Goal: Book appointment/travel/reservation

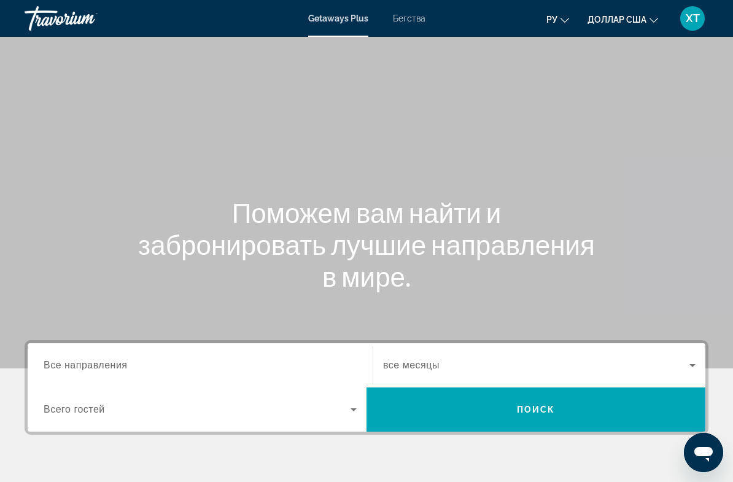
click at [565, 21] on icon "Изменить язык" at bounding box center [564, 20] width 9 height 9
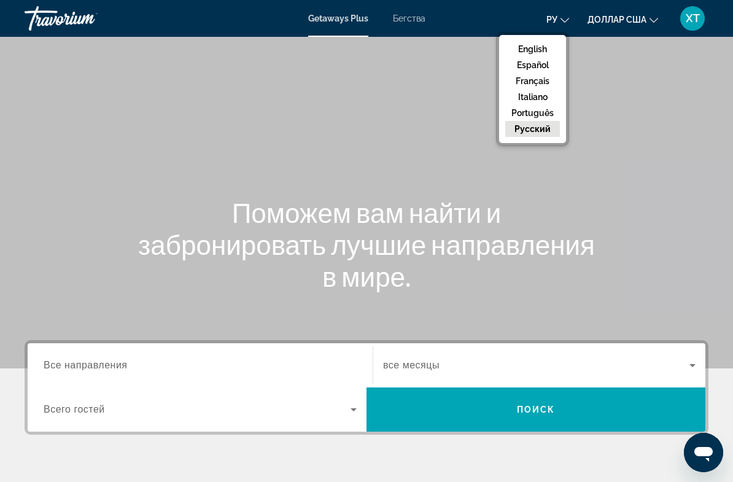
click at [652, 25] on button "доллар США USD ($) MXN (Mex$) CAD (Can$) GBP (£) EUR (€) AUD (A$) NZD (NZ$) CNY…" at bounding box center [622, 19] width 71 height 18
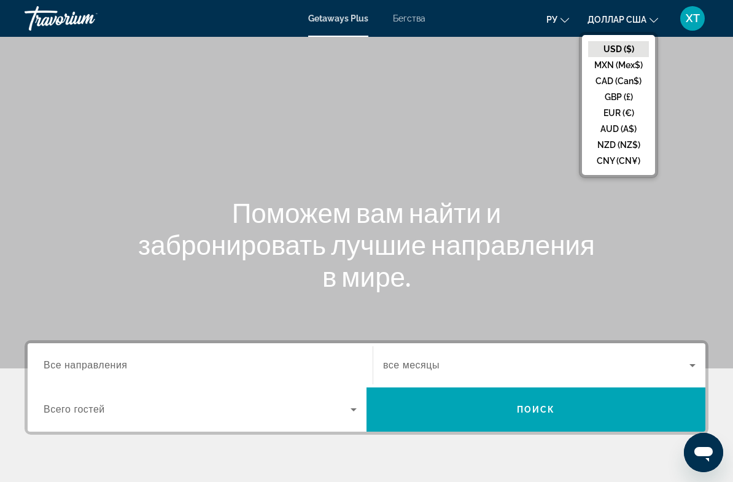
click at [622, 118] on button "EUR (€)" at bounding box center [618, 113] width 61 height 16
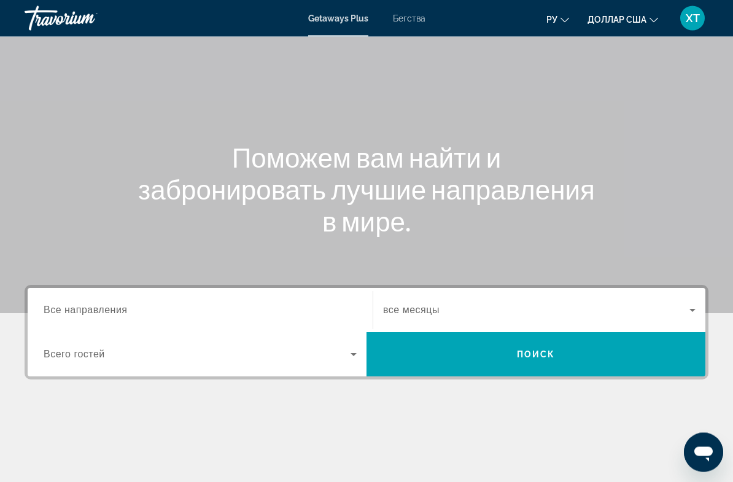
scroll to position [55, 0]
click at [350, 359] on icon "Виджет поиска" at bounding box center [353, 354] width 15 height 15
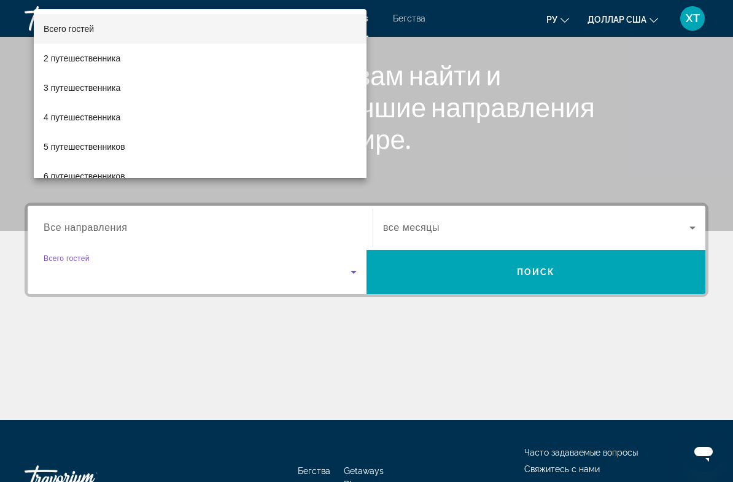
scroll to position [223, 0]
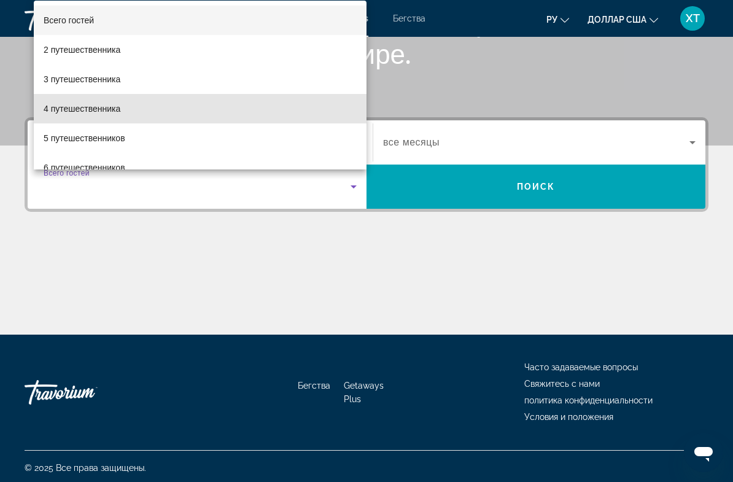
click at [123, 119] on mat-option "4 путешественника" at bounding box center [200, 108] width 333 height 29
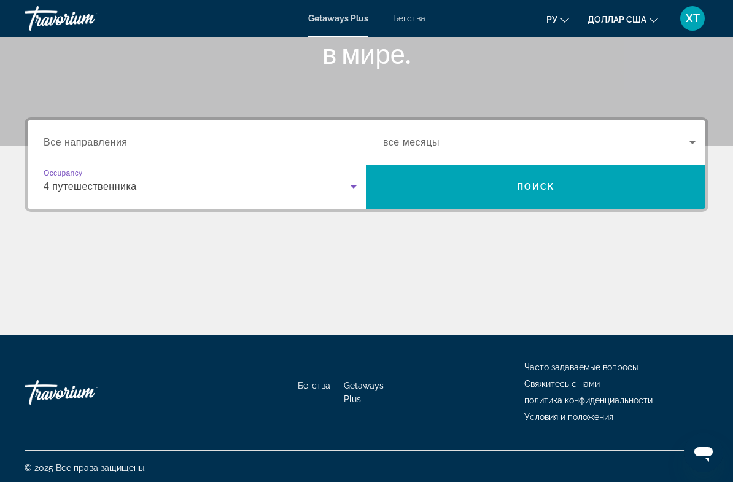
click at [693, 144] on icon "Виджет поиска" at bounding box center [692, 142] width 15 height 15
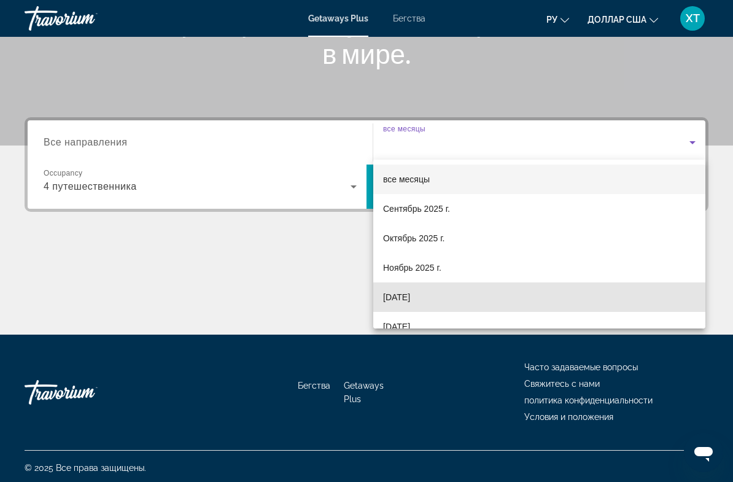
click at [410, 297] on font "[DATE]" at bounding box center [396, 297] width 27 height 10
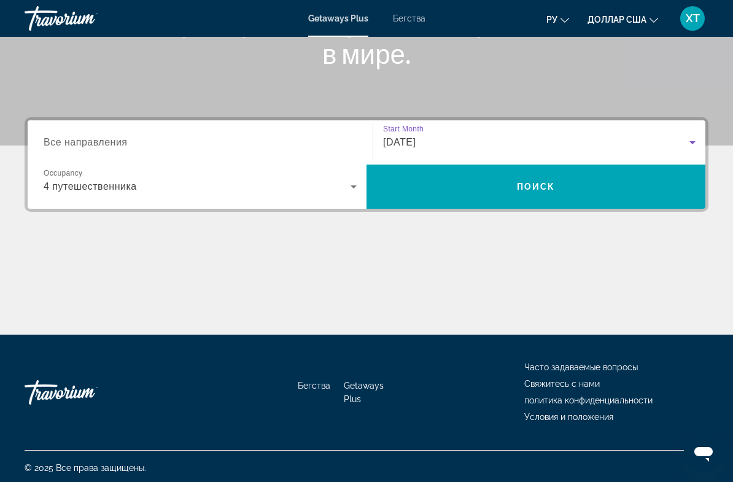
click at [207, 146] on input "Destination Все направления" at bounding box center [200, 143] width 313 height 15
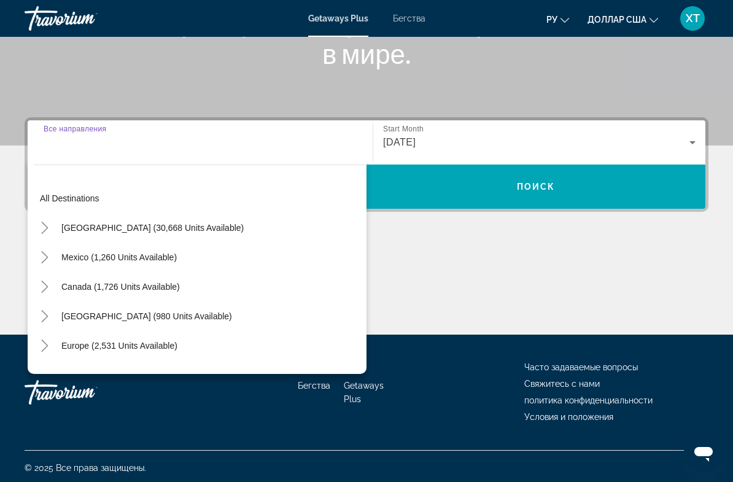
click at [142, 351] on span "Виджет поиска" at bounding box center [119, 345] width 128 height 29
type input "**********"
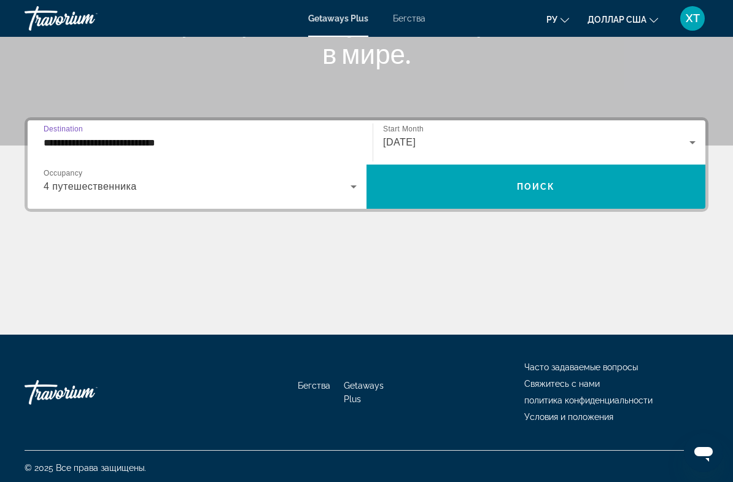
click at [574, 189] on span "Виджет поиска" at bounding box center [535, 186] width 339 height 29
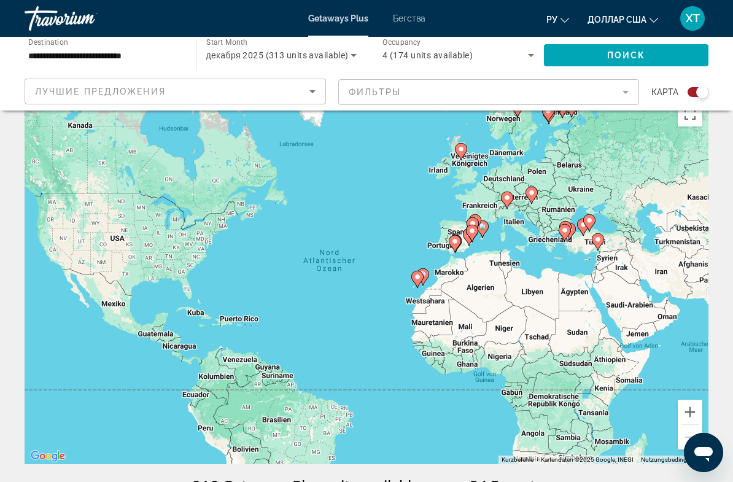
click at [312, 98] on icon "Sort by" at bounding box center [312, 91] width 15 height 15
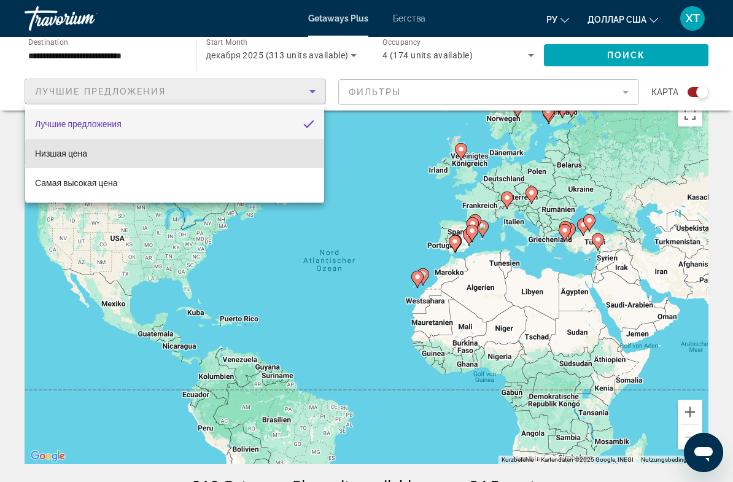
click at [237, 159] on mat-option "Низшая цена" at bounding box center [174, 153] width 299 height 29
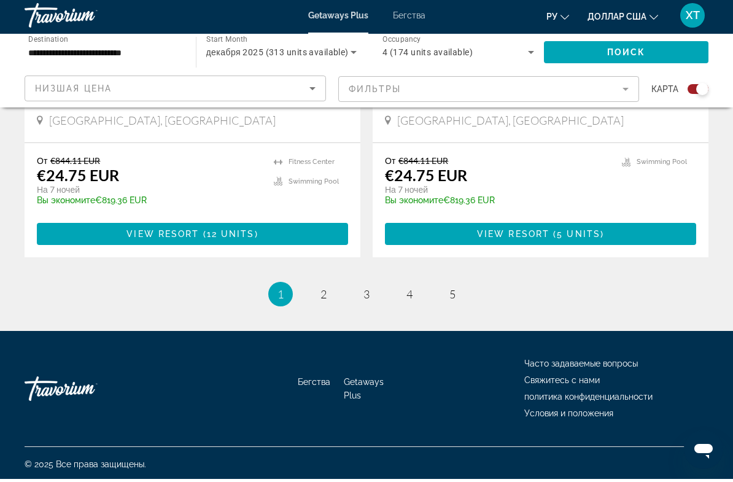
scroll to position [2756, 0]
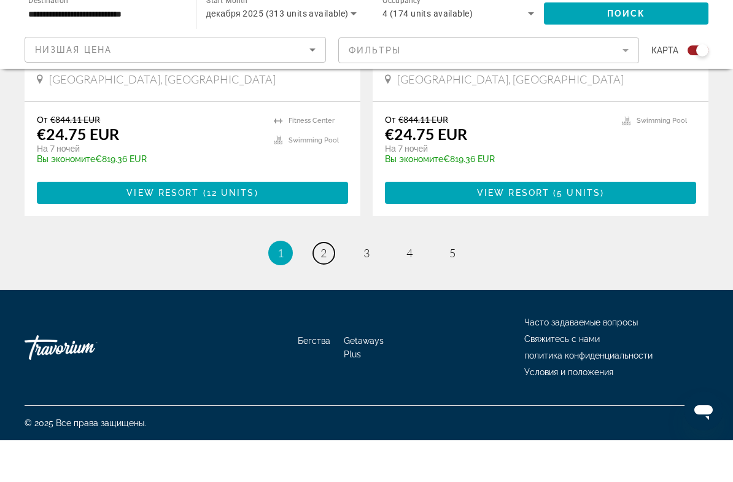
click at [322, 288] on span "2" at bounding box center [323, 295] width 6 height 14
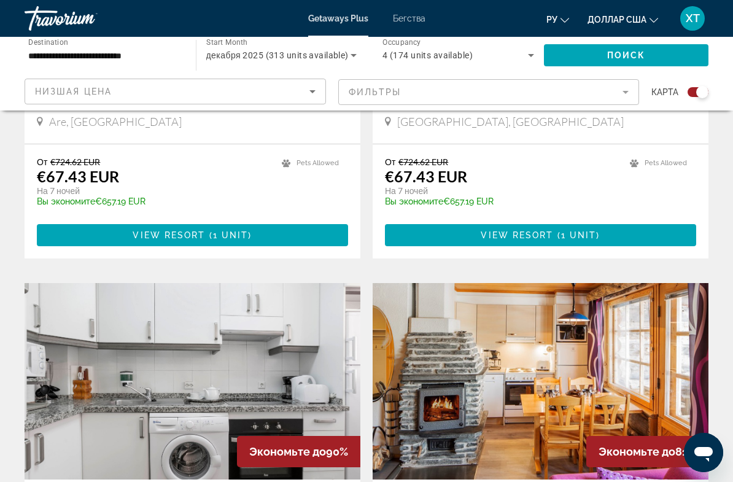
scroll to position [1919, 0]
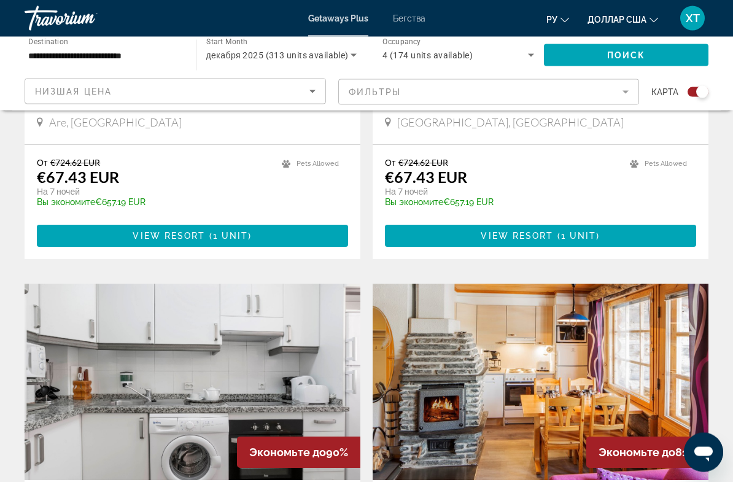
click at [413, 18] on font "Бегства" at bounding box center [409, 19] width 33 height 10
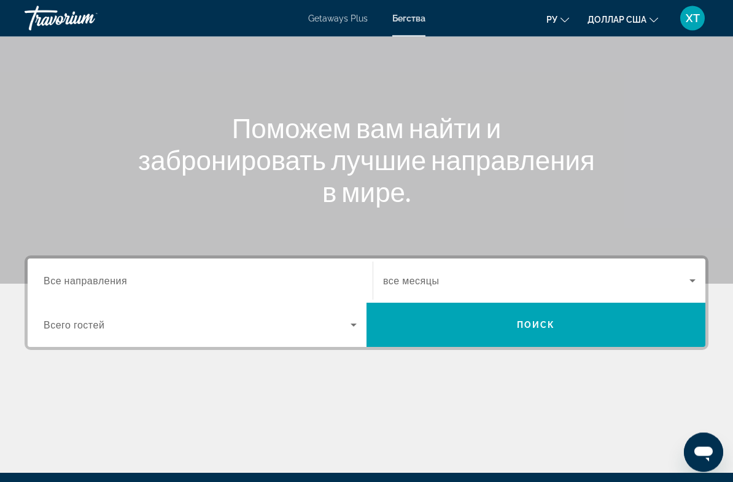
scroll to position [108, 0]
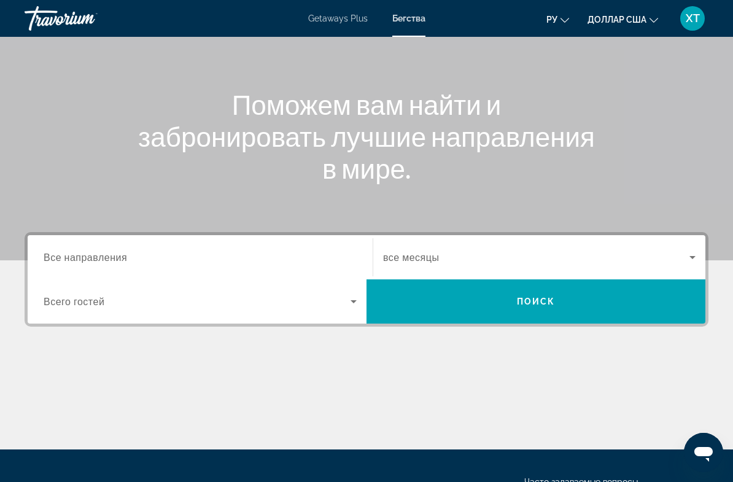
click at [346, 307] on icon "Search widget" at bounding box center [353, 301] width 15 height 15
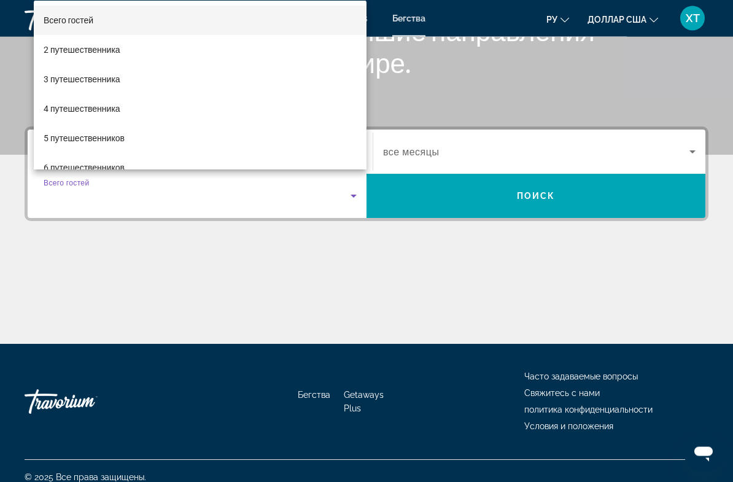
scroll to position [223, 0]
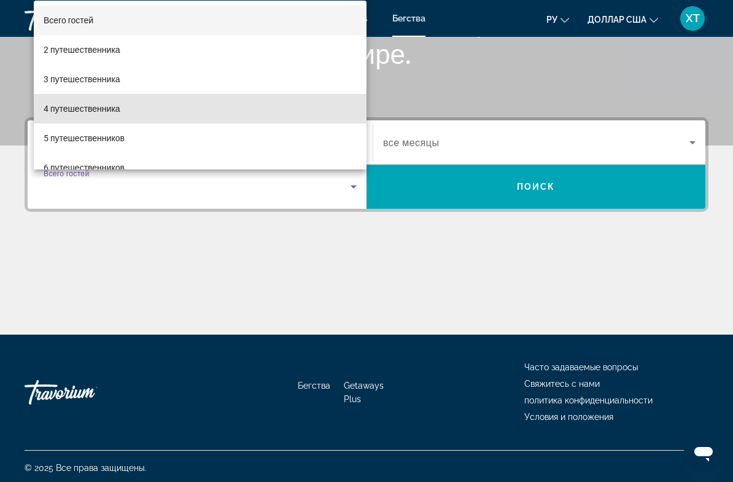
click at [252, 117] on mat-option "4 путешественника" at bounding box center [200, 108] width 333 height 29
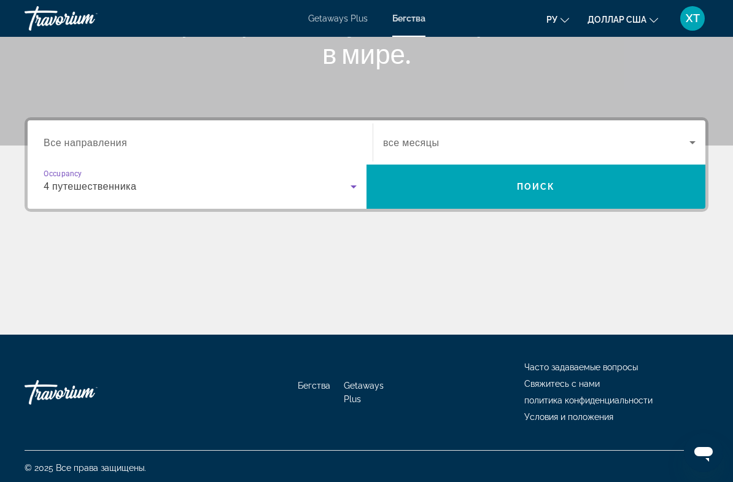
click at [349, 145] on input "Destination Все направления" at bounding box center [200, 143] width 313 height 15
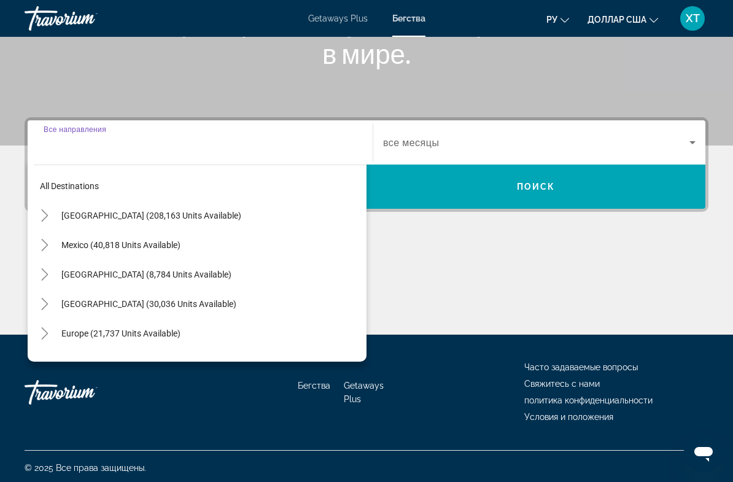
click at [166, 342] on span "Search widget" at bounding box center [210, 332] width 311 height 29
type input "**********"
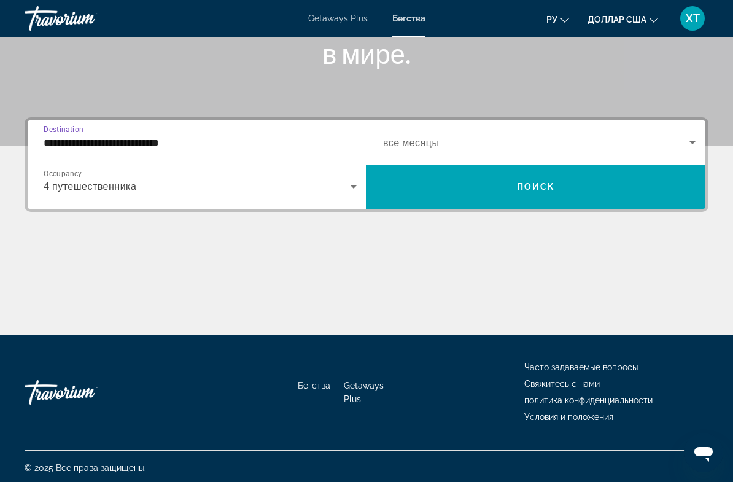
click at [692, 146] on icon "Search widget" at bounding box center [692, 142] width 15 height 15
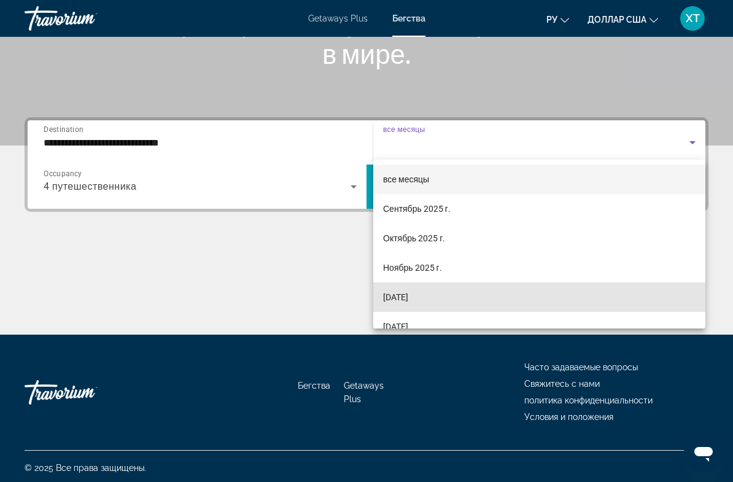
click at [408, 302] on font "[DATE]" at bounding box center [395, 297] width 25 height 10
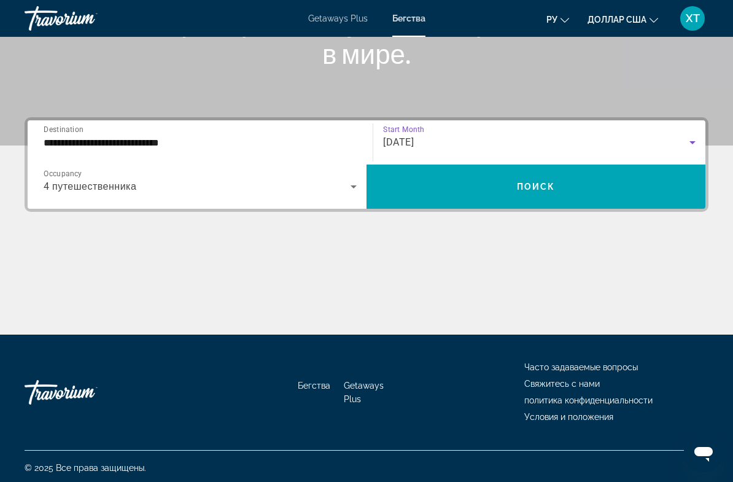
click at [579, 194] on span "Search widget" at bounding box center [535, 186] width 339 height 29
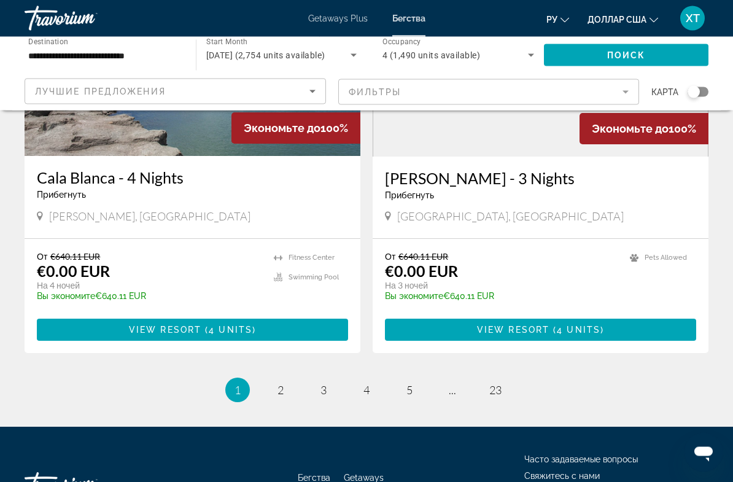
scroll to position [2331, 0]
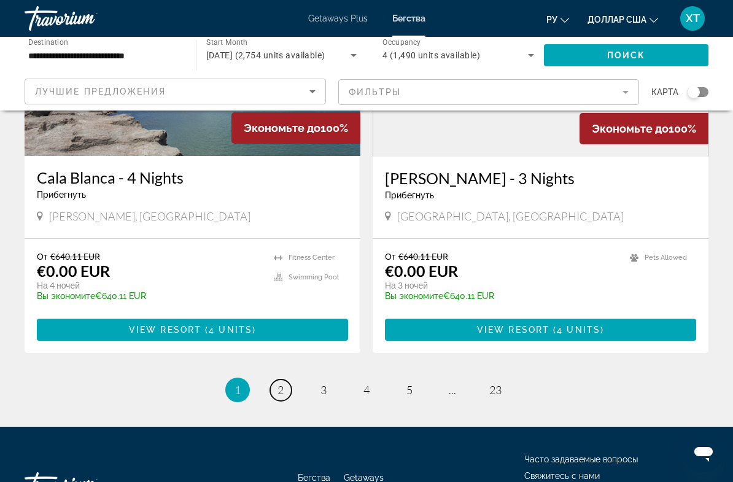
click at [286, 379] on link "page 2" at bounding box center [280, 389] width 21 height 21
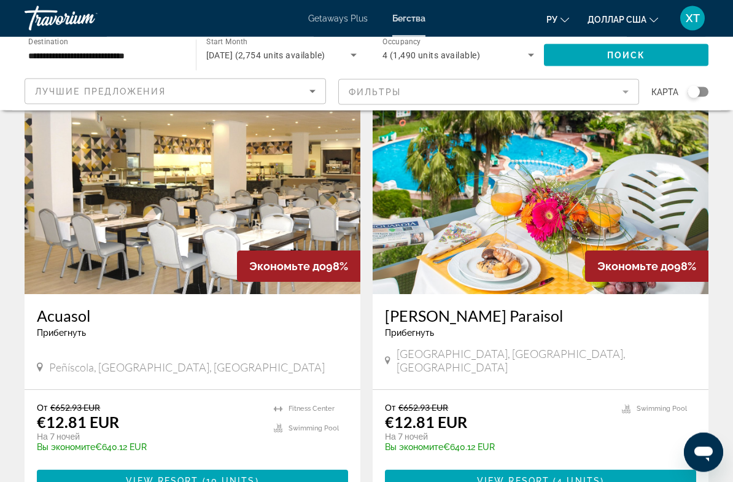
scroll to position [890, 0]
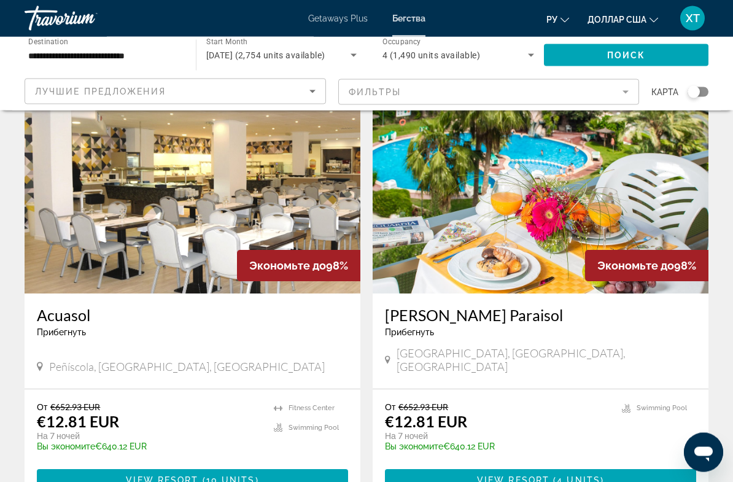
click at [212, 223] on img "Основное содержание" at bounding box center [193, 196] width 336 height 196
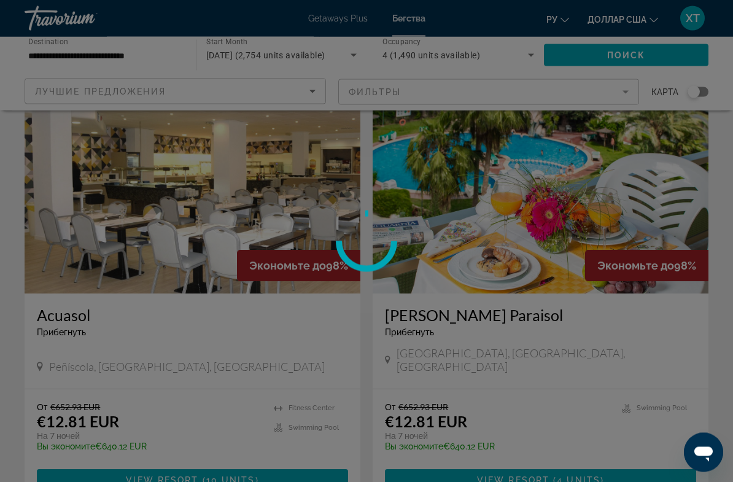
scroll to position [891, 0]
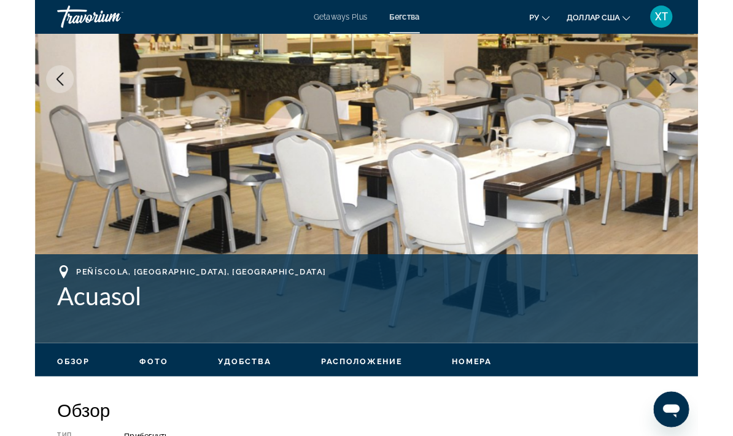
scroll to position [290, 0]
